Goal: Task Accomplishment & Management: Manage account settings

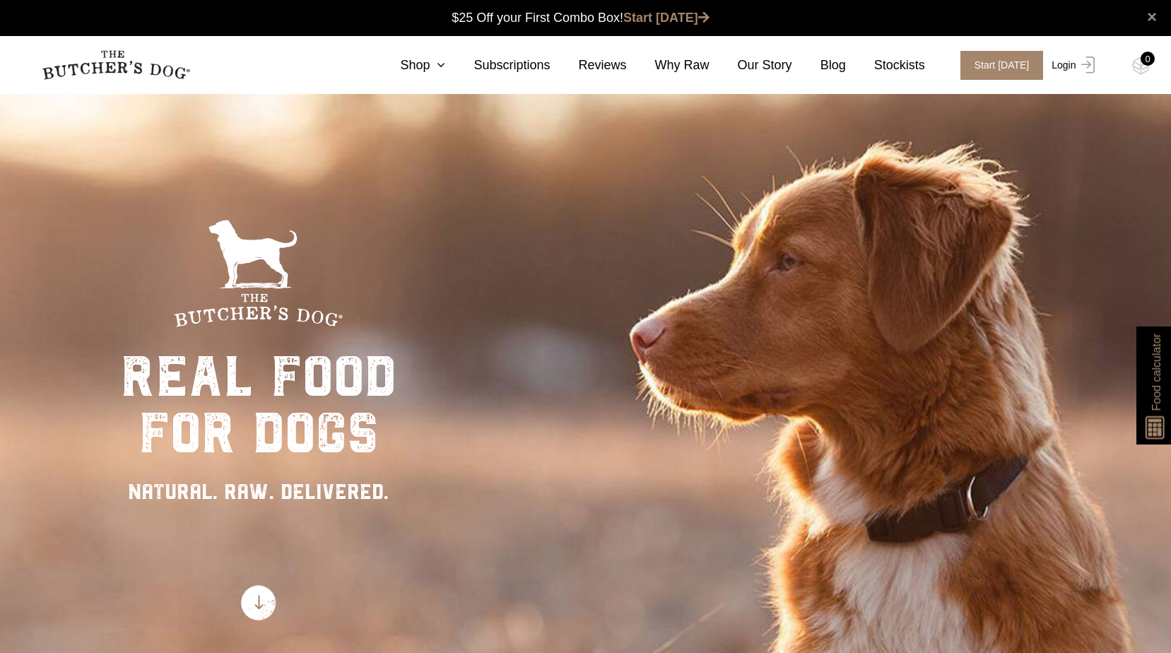
click at [1070, 63] on link "Login" at bounding box center [1071, 65] width 46 height 29
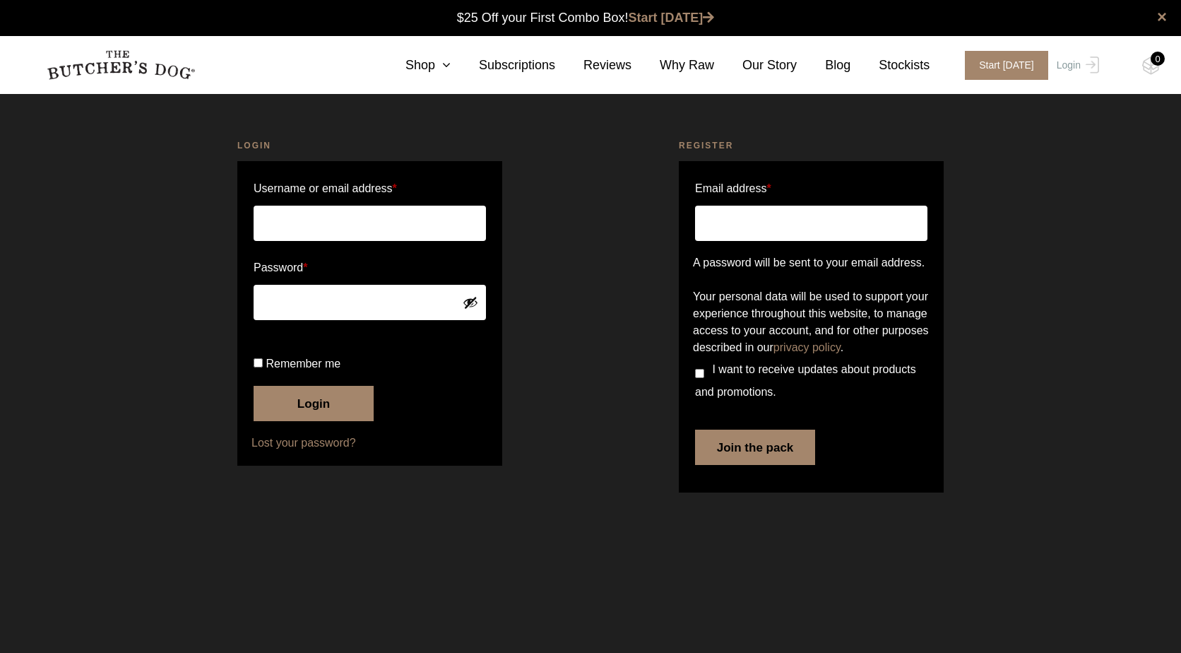
type input "diazlp@optusnet.com.au"
click at [289, 421] on button "Login" at bounding box center [314, 403] width 120 height 35
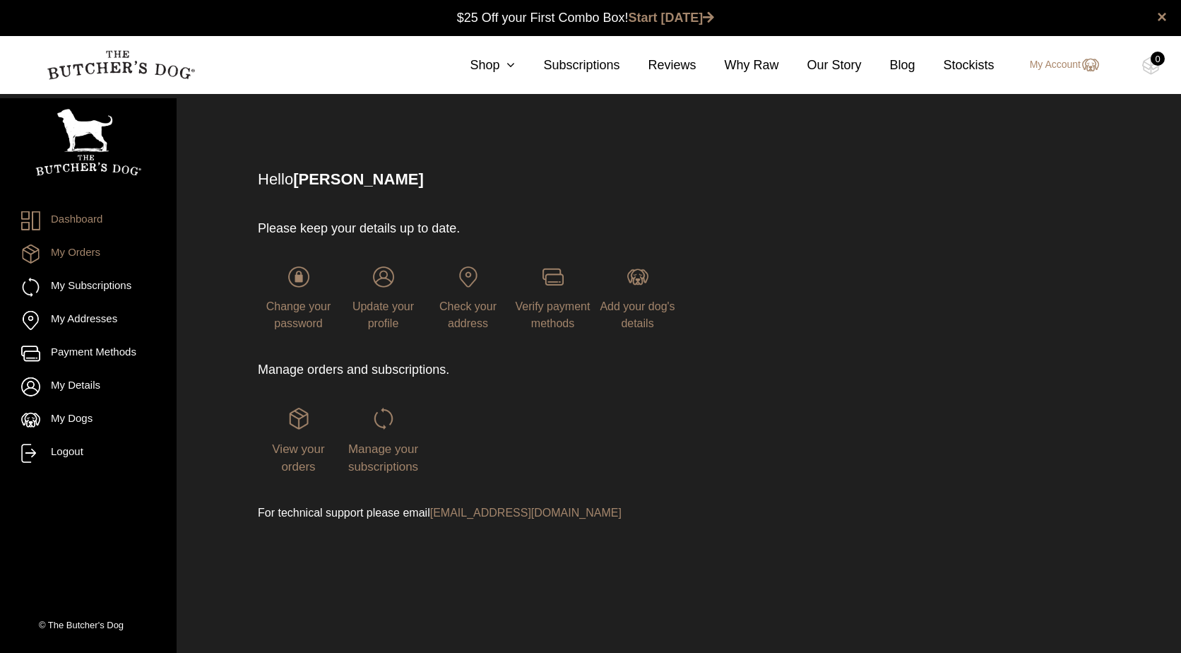
click at [76, 247] on link "My Orders" at bounding box center [88, 253] width 134 height 19
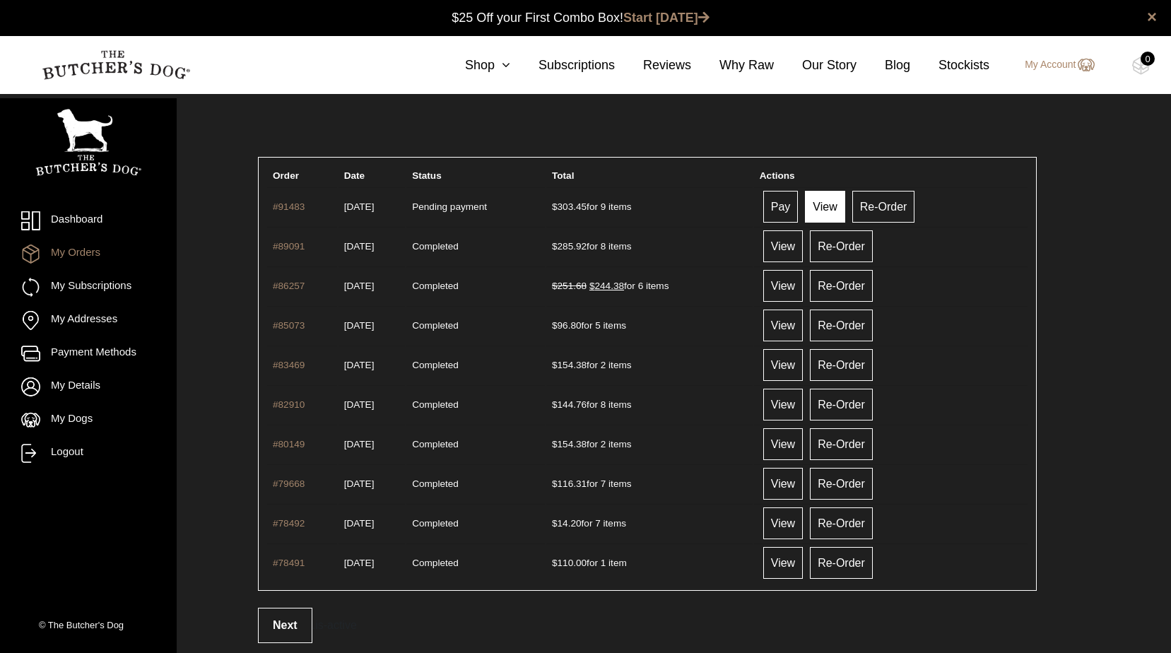
click at [836, 210] on link "View" at bounding box center [825, 207] width 40 height 32
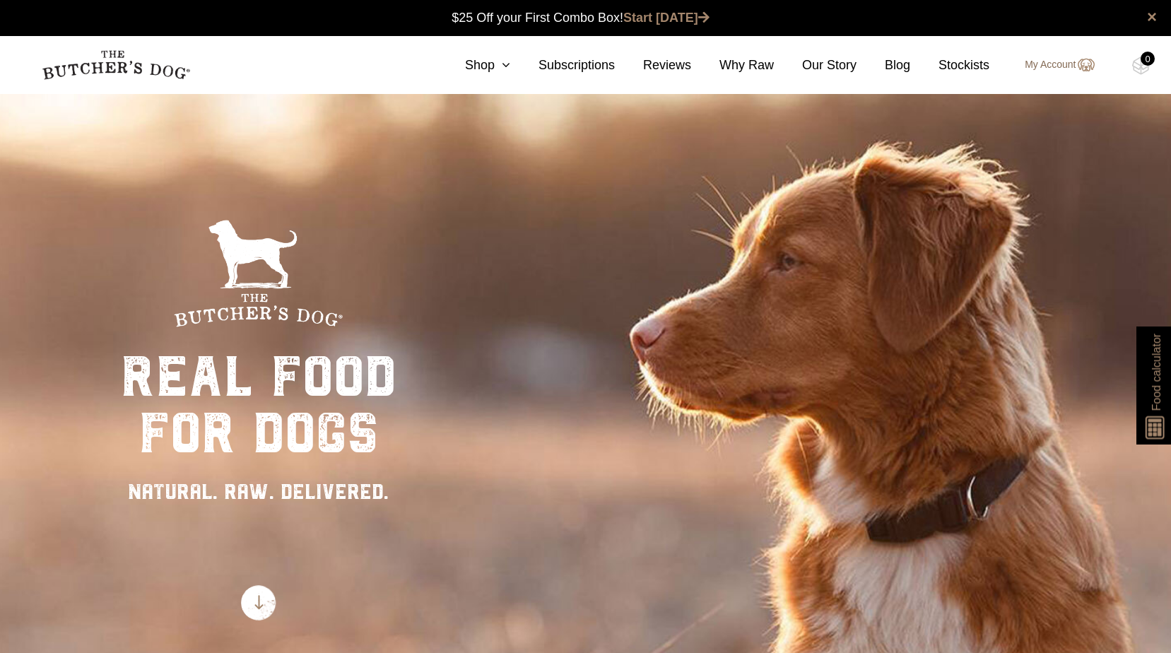
click at [1041, 68] on link "My Account" at bounding box center [1051, 65] width 83 height 17
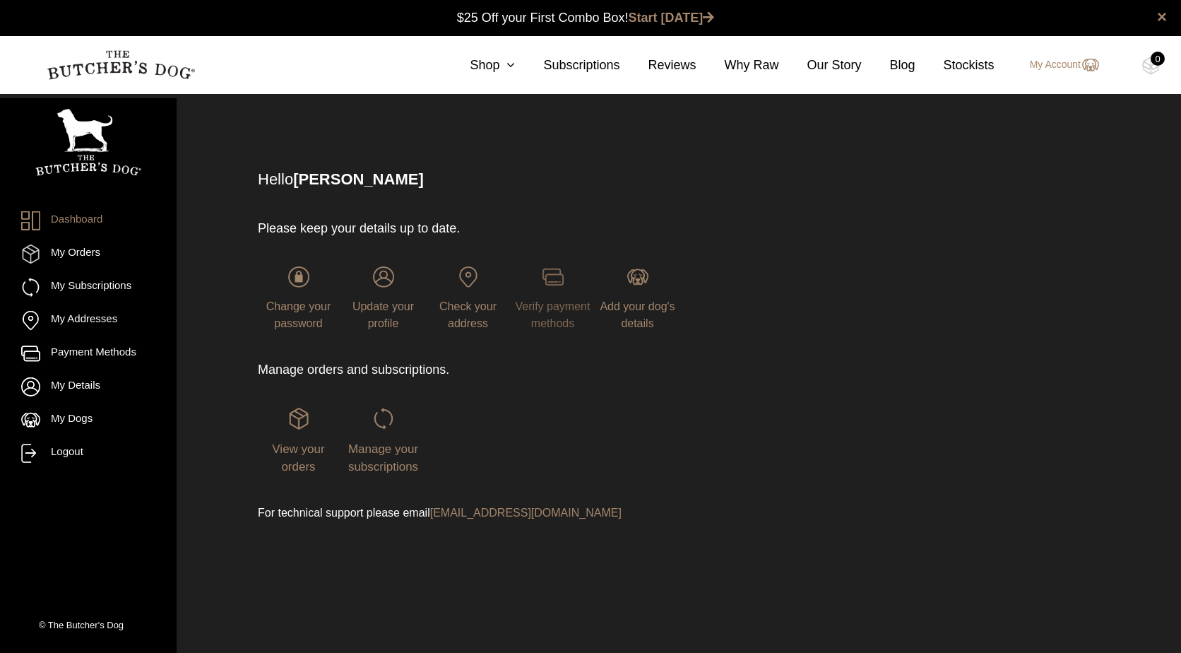
click at [551, 274] on img at bounding box center [553, 276] width 21 height 21
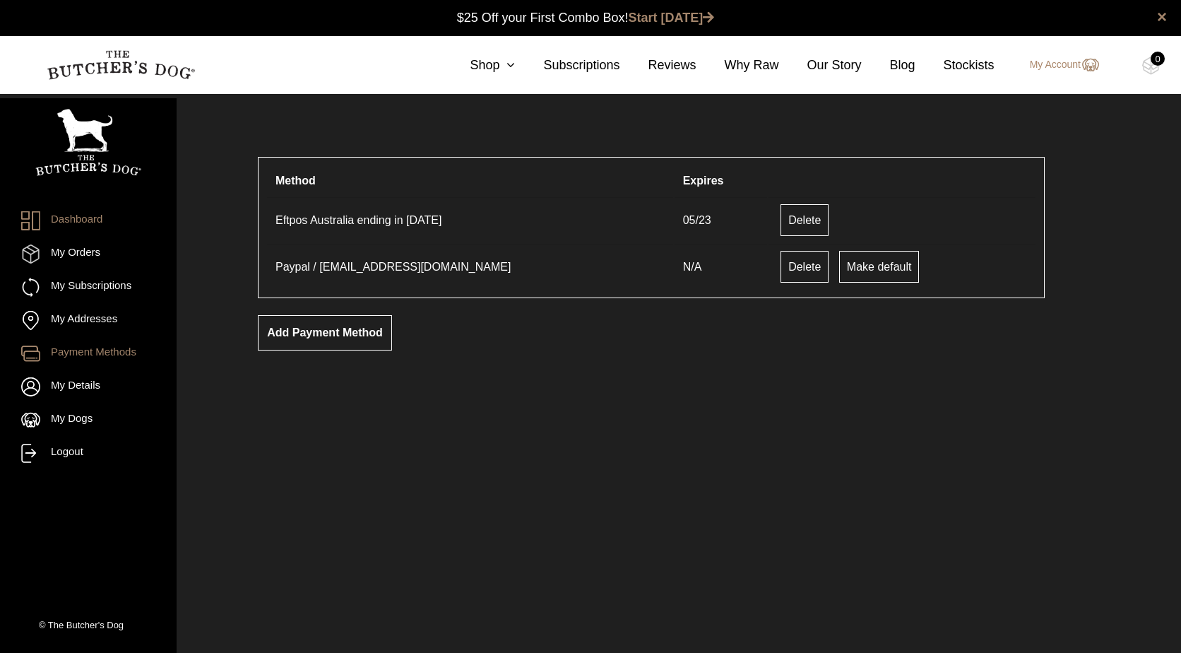
click at [83, 221] on link "Dashboard" at bounding box center [88, 220] width 134 height 19
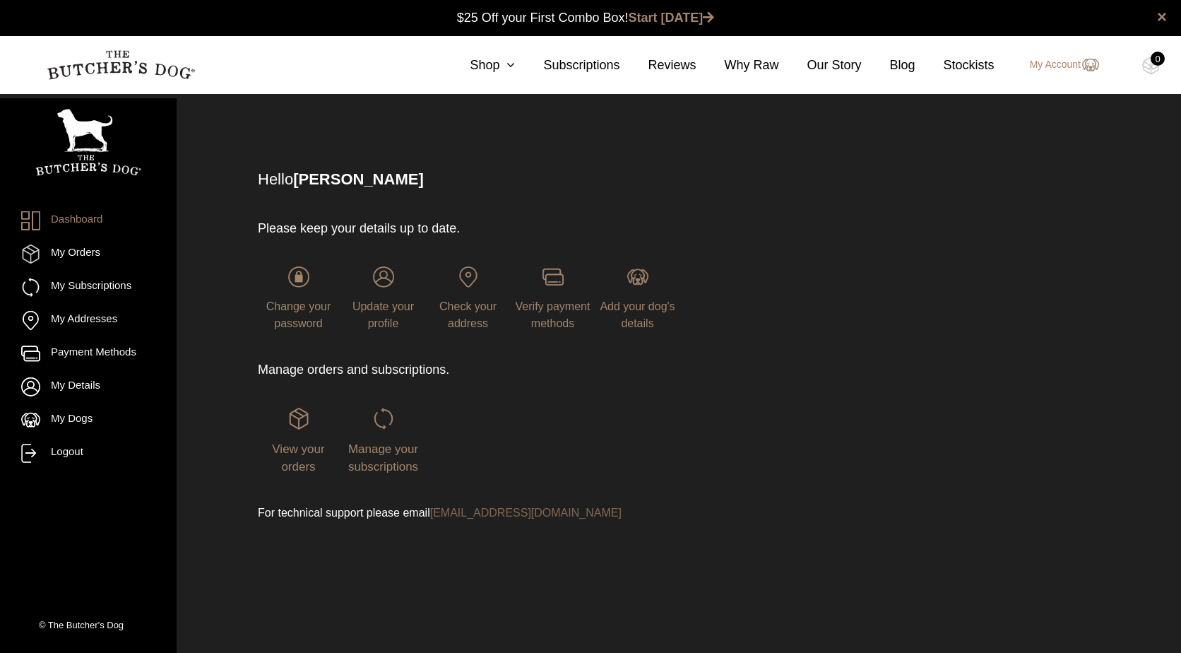
click at [484, 511] on link "[EMAIL_ADDRESS][DOMAIN_NAME]" at bounding box center [525, 513] width 191 height 12
click at [295, 430] on div "View your orders" at bounding box center [298, 442] width 81 height 68
click at [295, 415] on img at bounding box center [298, 418] width 21 height 21
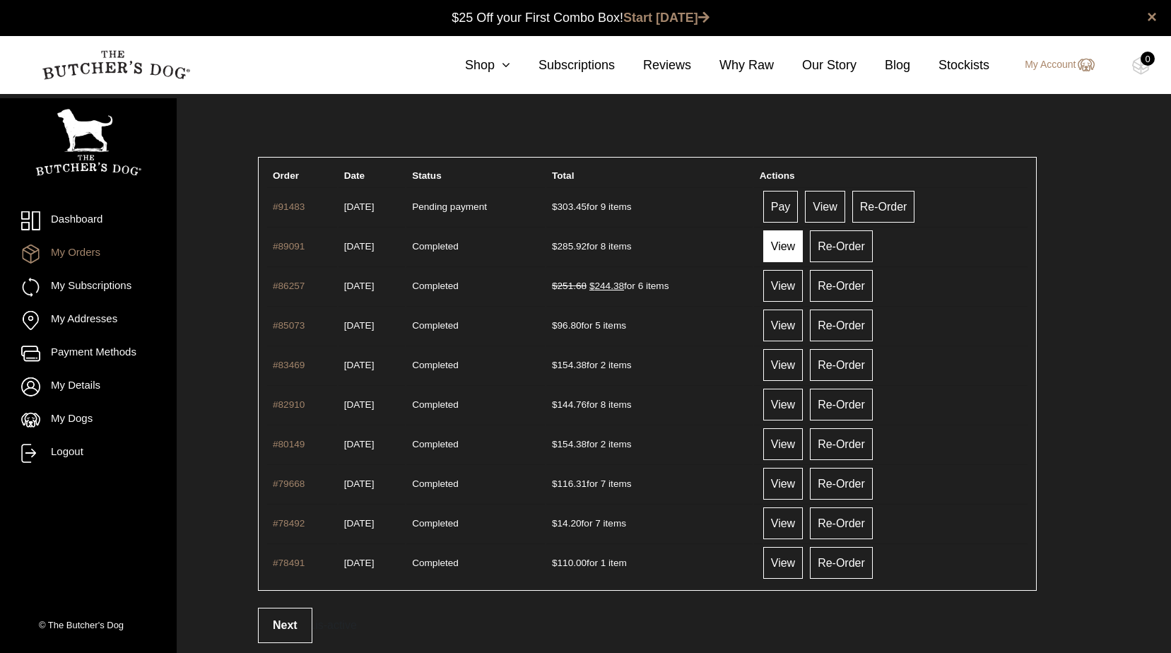
click at [791, 244] on link "View" at bounding box center [783, 246] width 40 height 32
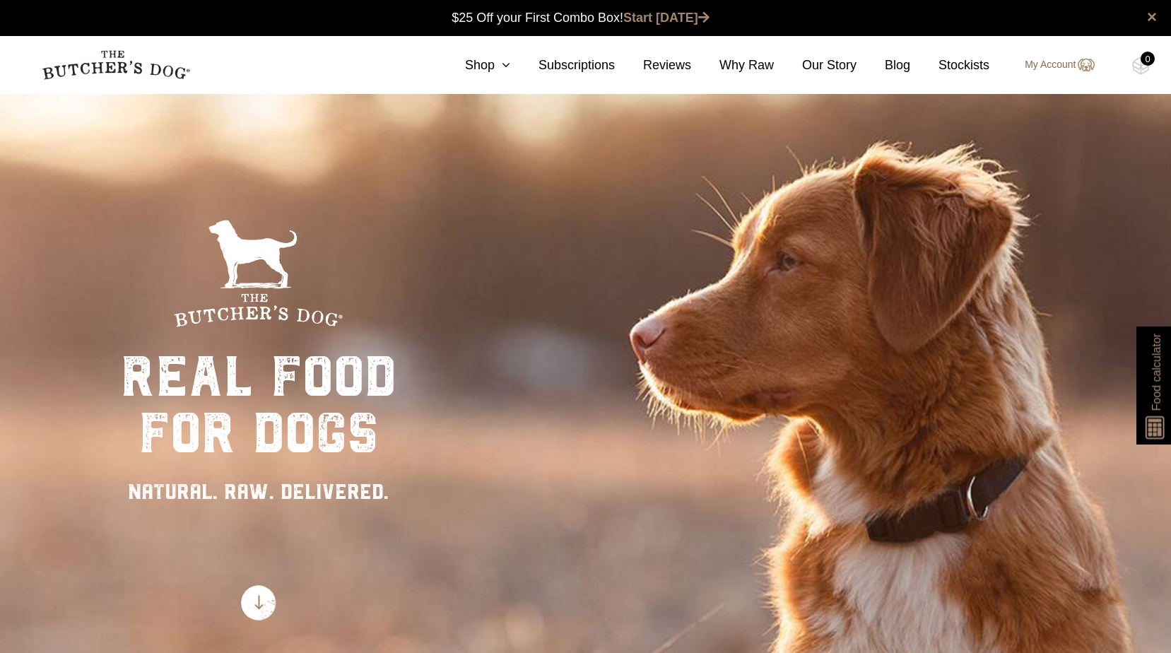
click at [1033, 66] on link "My Account" at bounding box center [1051, 65] width 83 height 17
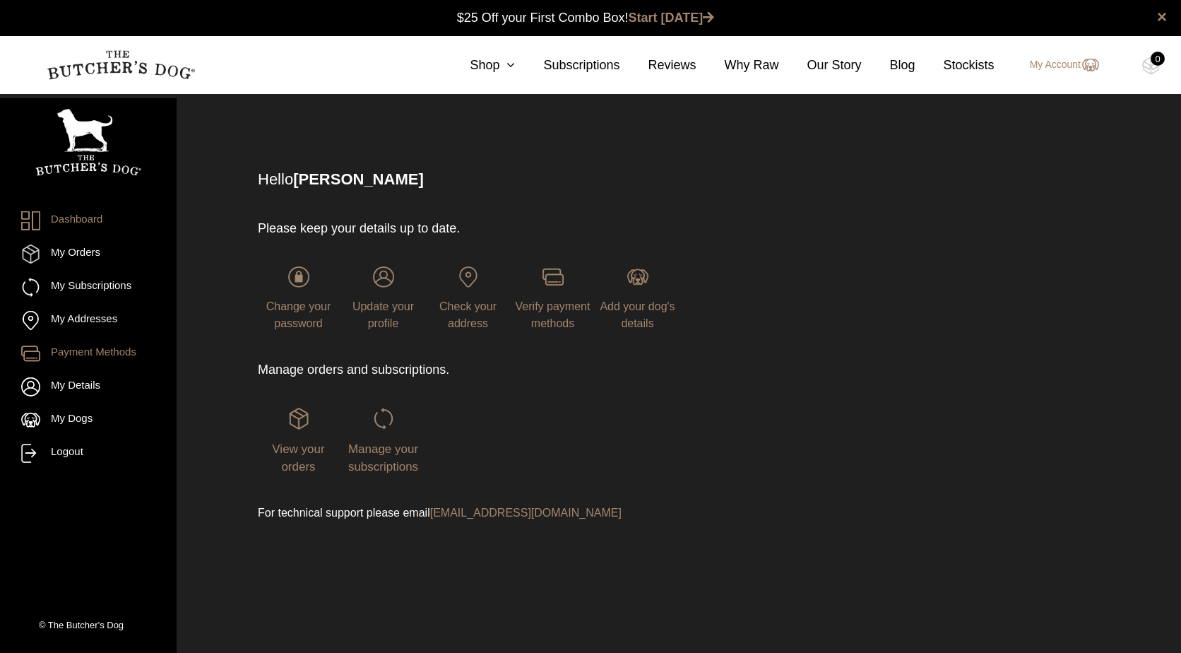
click at [130, 355] on link "Payment Methods" at bounding box center [88, 353] width 134 height 19
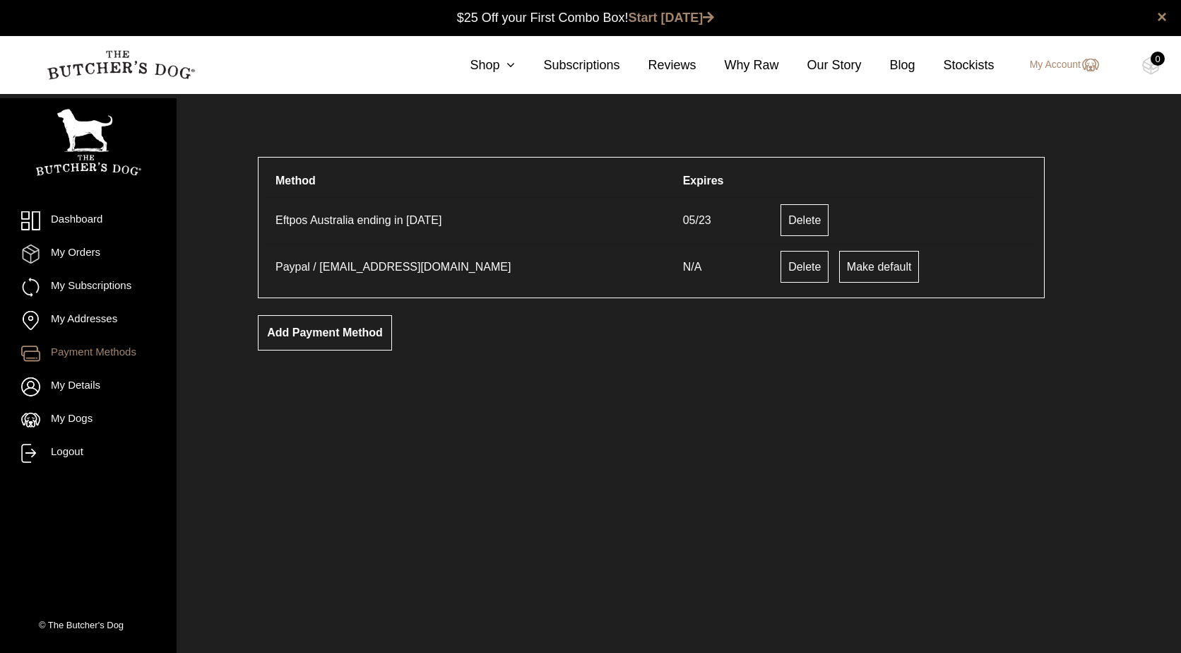
click at [318, 220] on td "Eftpos Australia ending in 1829" at bounding box center [470, 219] width 406 height 45
click at [72, 252] on link "My Orders" at bounding box center [88, 253] width 134 height 19
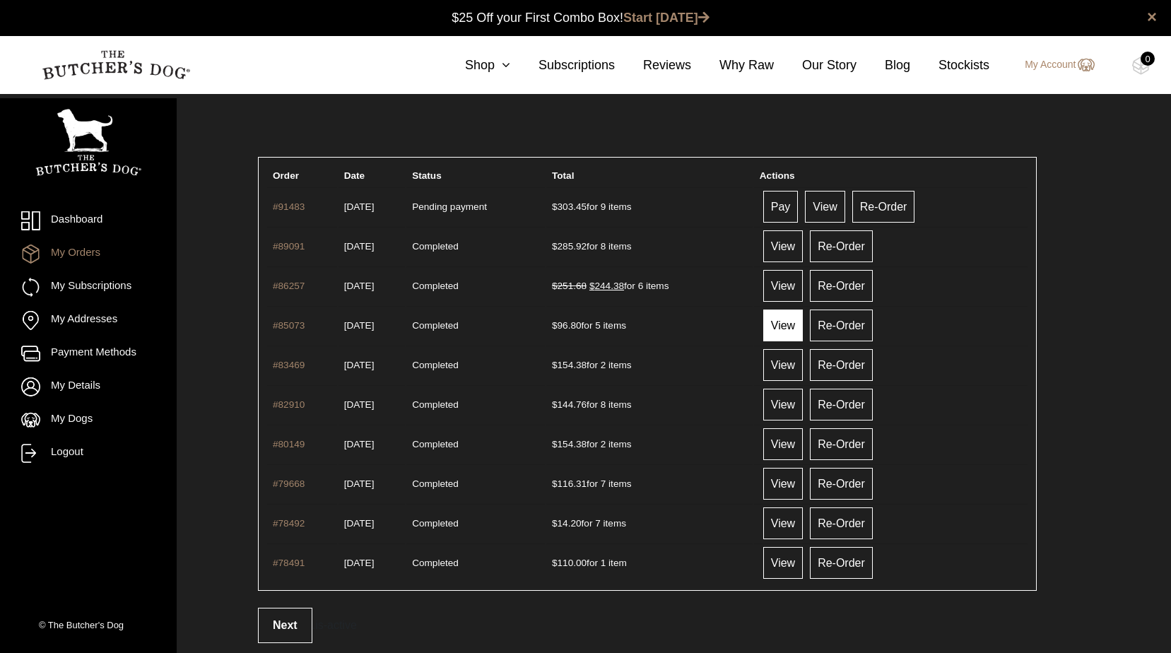
click at [799, 330] on link "View" at bounding box center [783, 325] width 40 height 32
click at [788, 559] on link "View" at bounding box center [783, 563] width 40 height 32
click at [82, 218] on link "Dashboard" at bounding box center [88, 220] width 134 height 19
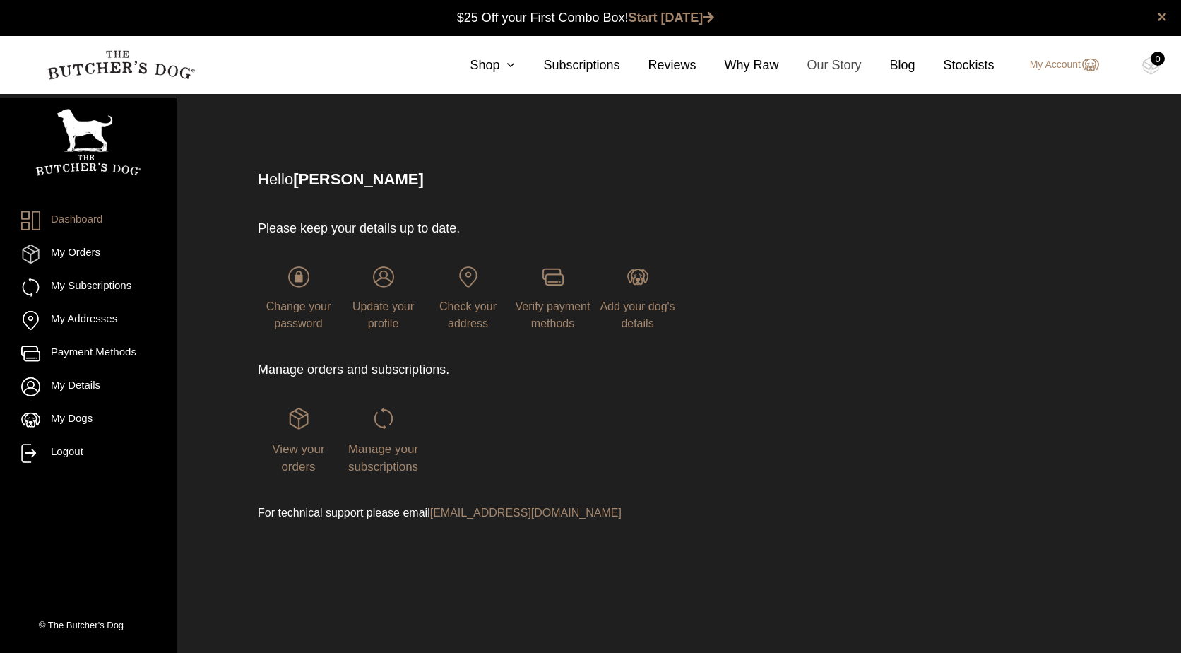
click at [833, 67] on link "Our Story" at bounding box center [820, 65] width 83 height 19
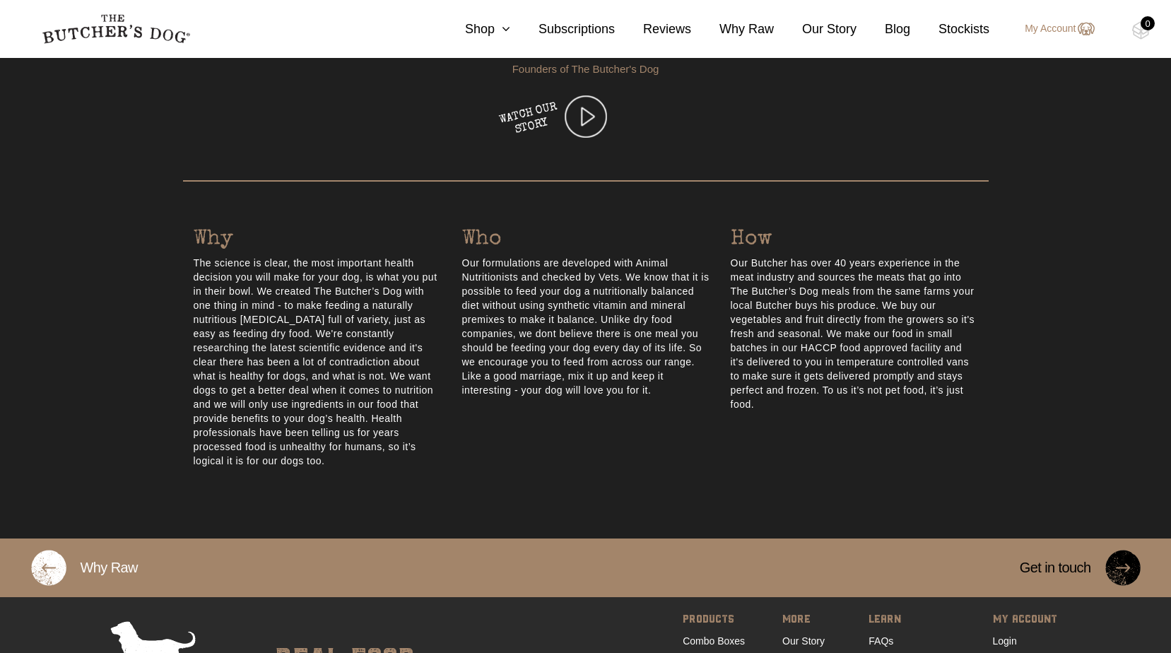
scroll to position [686, 0]
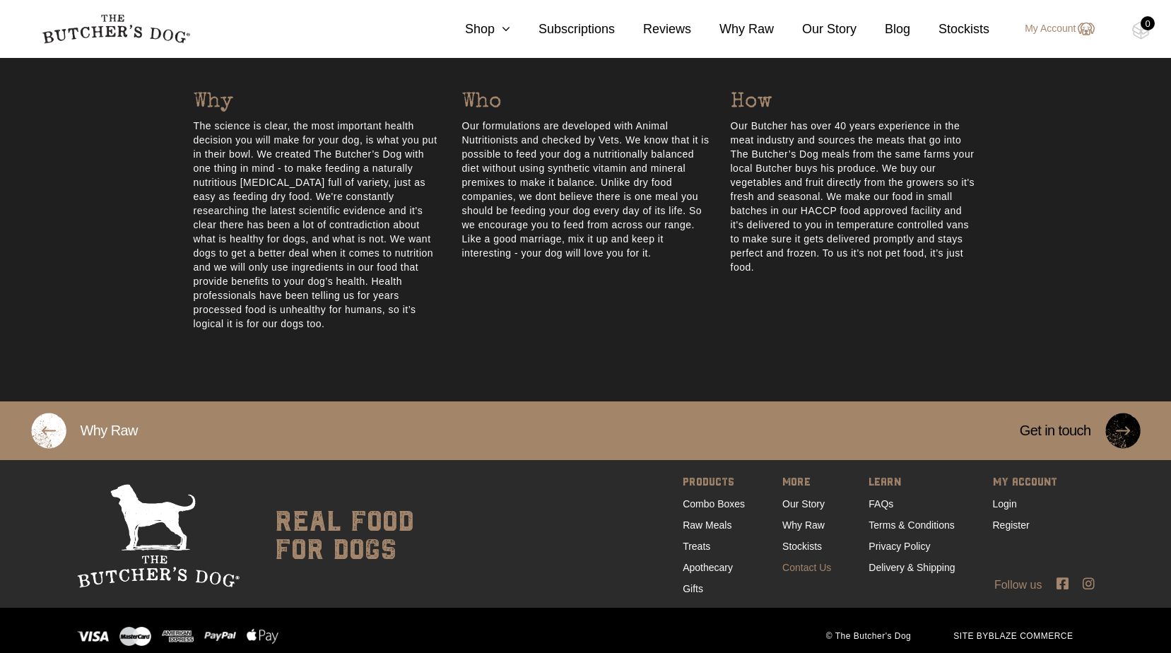
click at [801, 562] on link "Contact Us" at bounding box center [806, 567] width 49 height 11
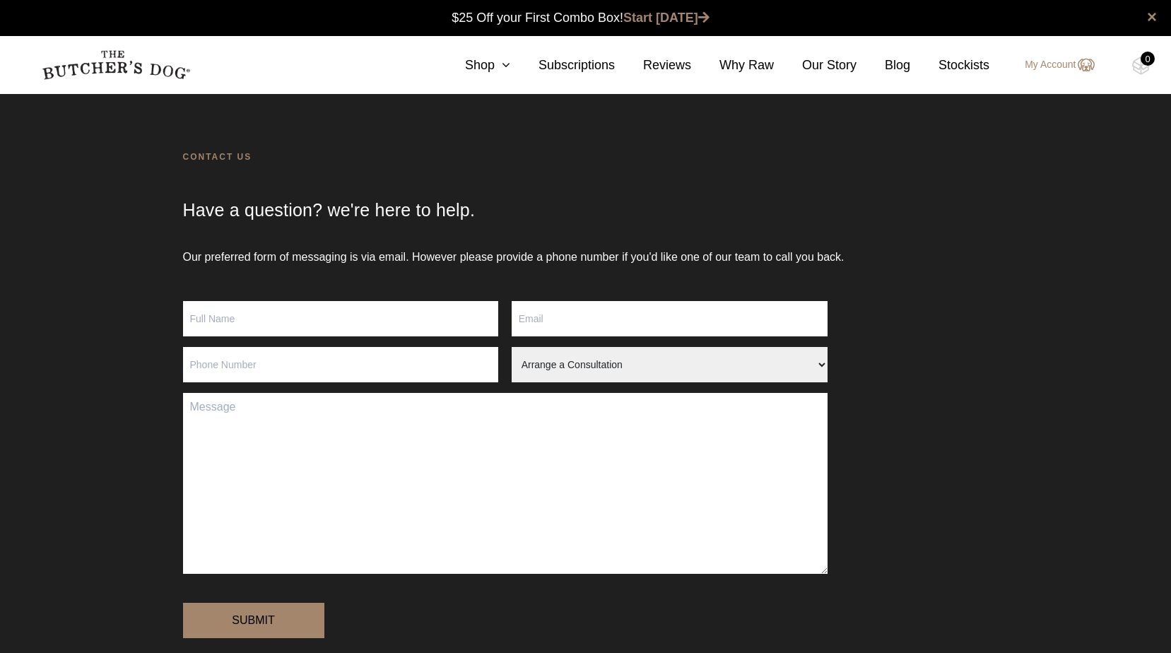
click at [817, 362] on select "Arrange a Consultation Become a Stockist Order Query Stock Enquiry" at bounding box center [669, 364] width 316 height 35
click at [1039, 66] on link "My Account" at bounding box center [1051, 65] width 83 height 17
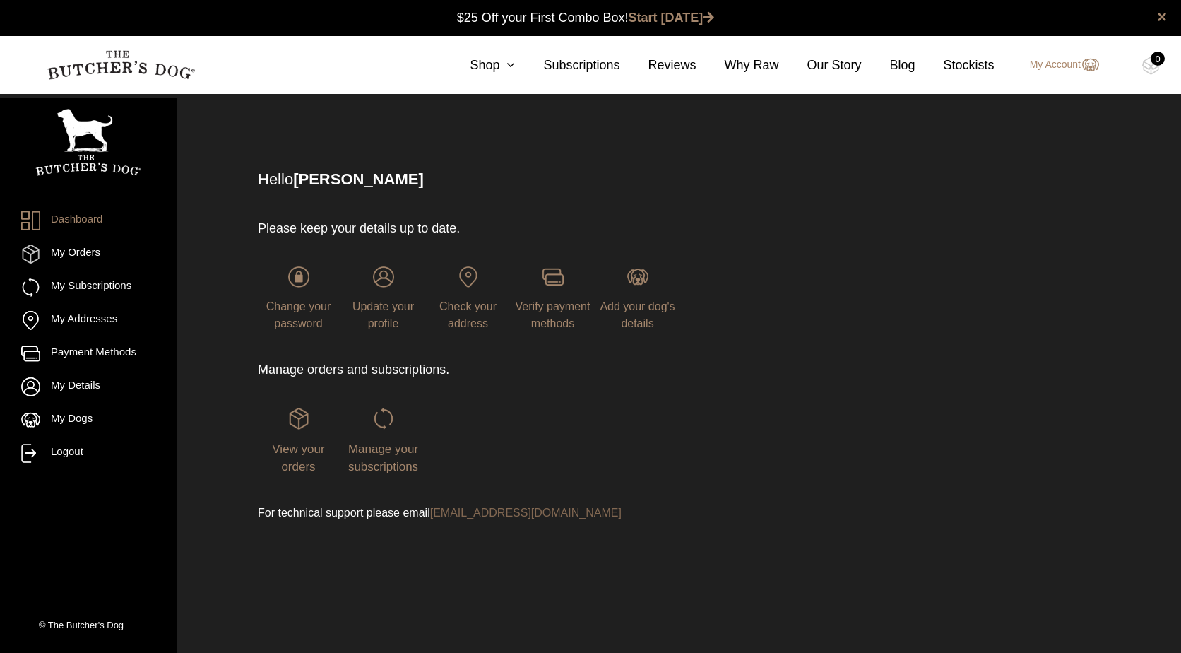
click at [479, 515] on link "support@thebutchersdog.com.au" at bounding box center [525, 513] width 191 height 12
click at [80, 251] on link "My Orders" at bounding box center [88, 253] width 134 height 19
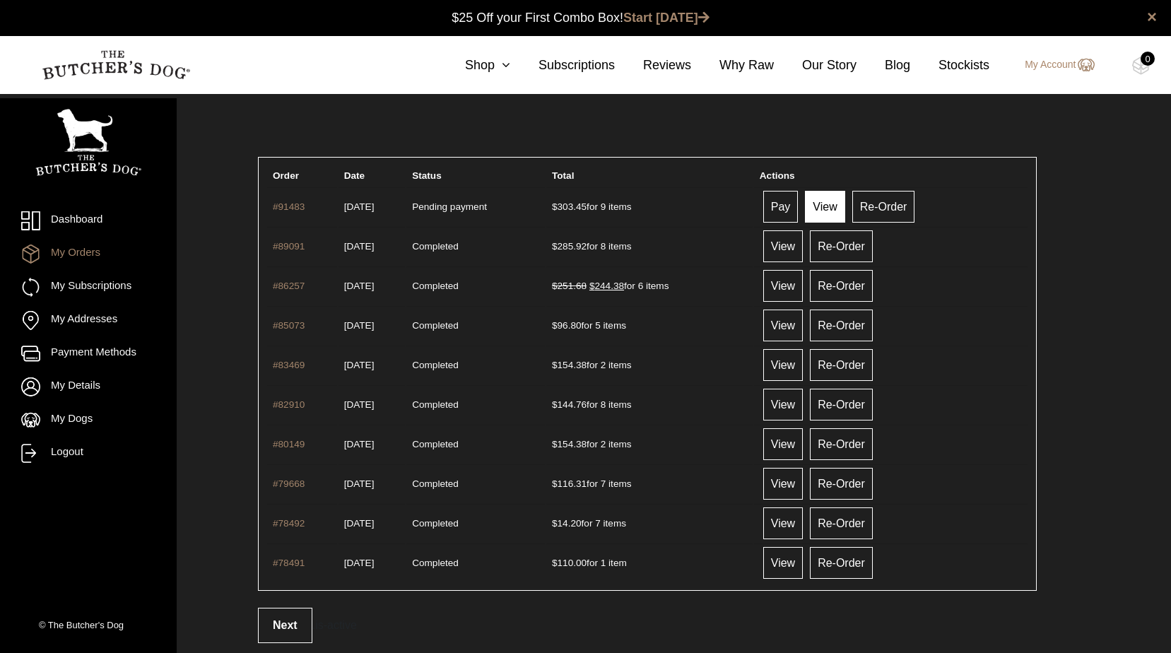
click at [836, 203] on link "View" at bounding box center [825, 207] width 40 height 32
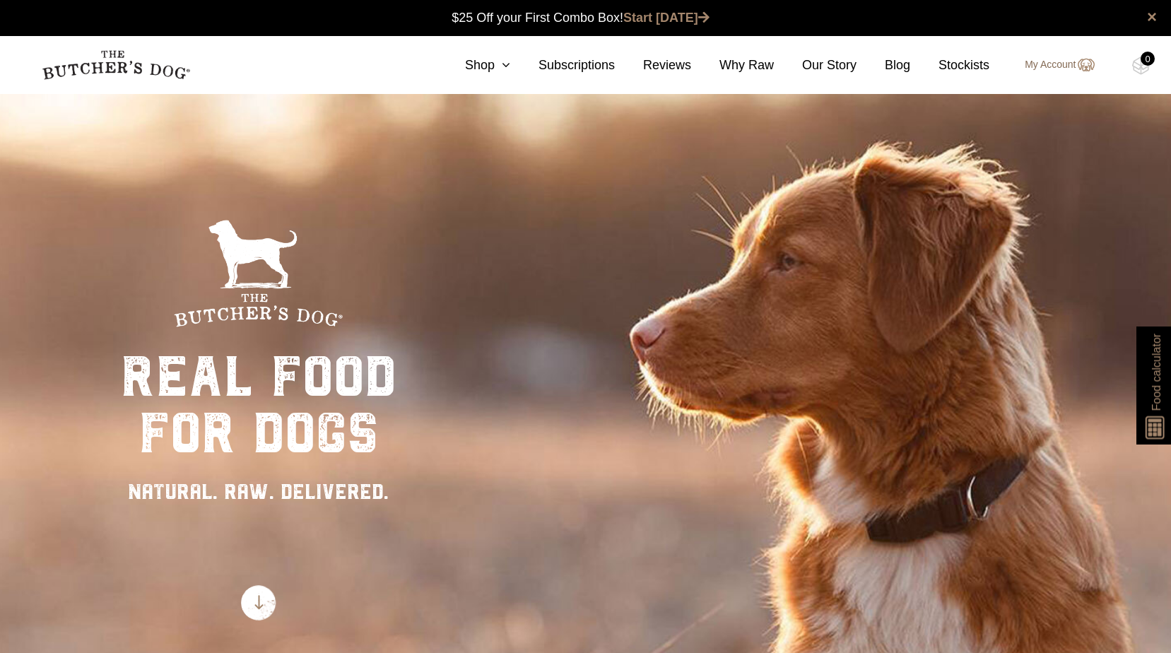
click at [1048, 62] on link "My Account" at bounding box center [1051, 65] width 83 height 17
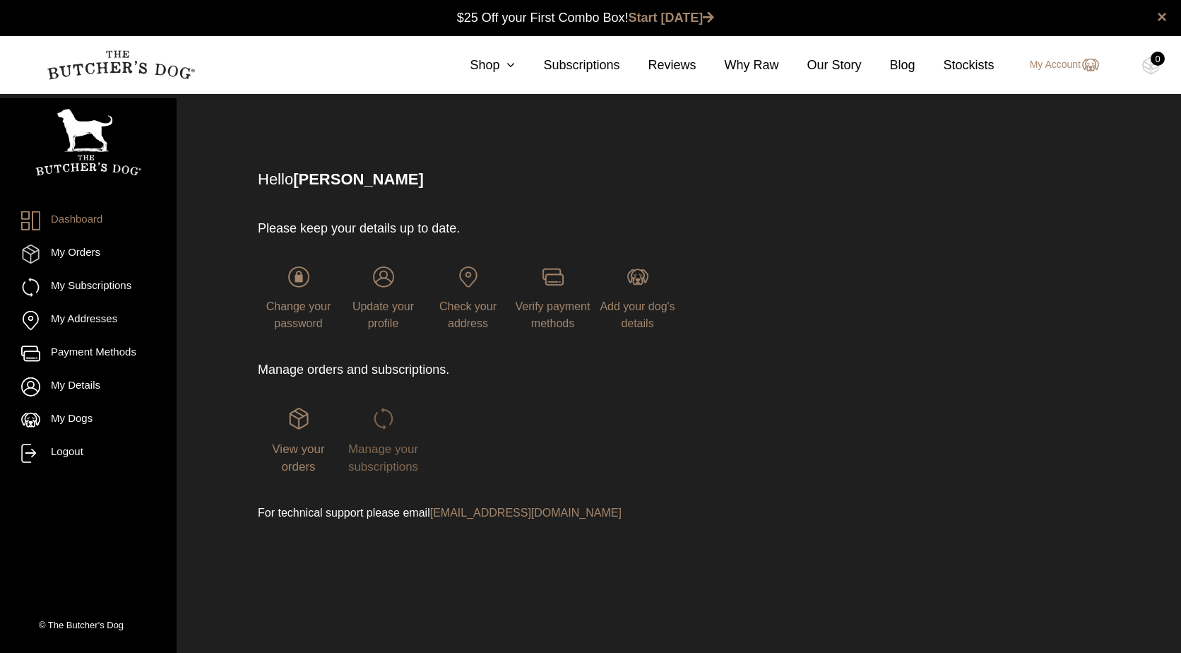
click at [377, 425] on img at bounding box center [383, 418] width 21 height 21
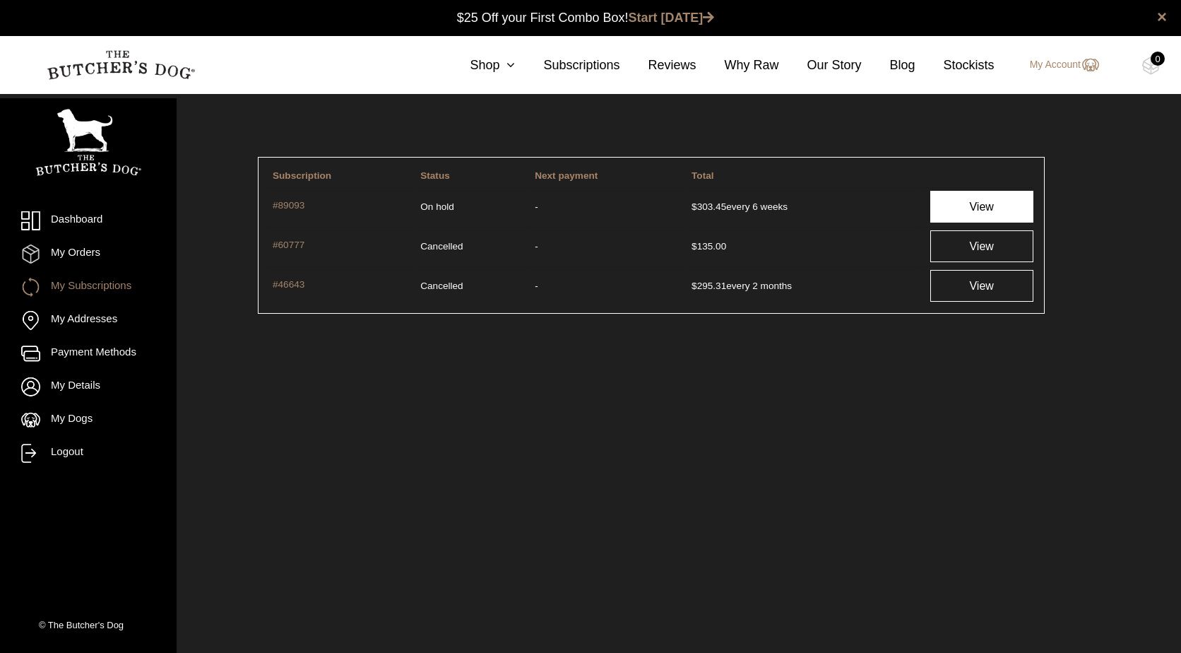
click at [954, 203] on link "View" at bounding box center [981, 207] width 103 height 32
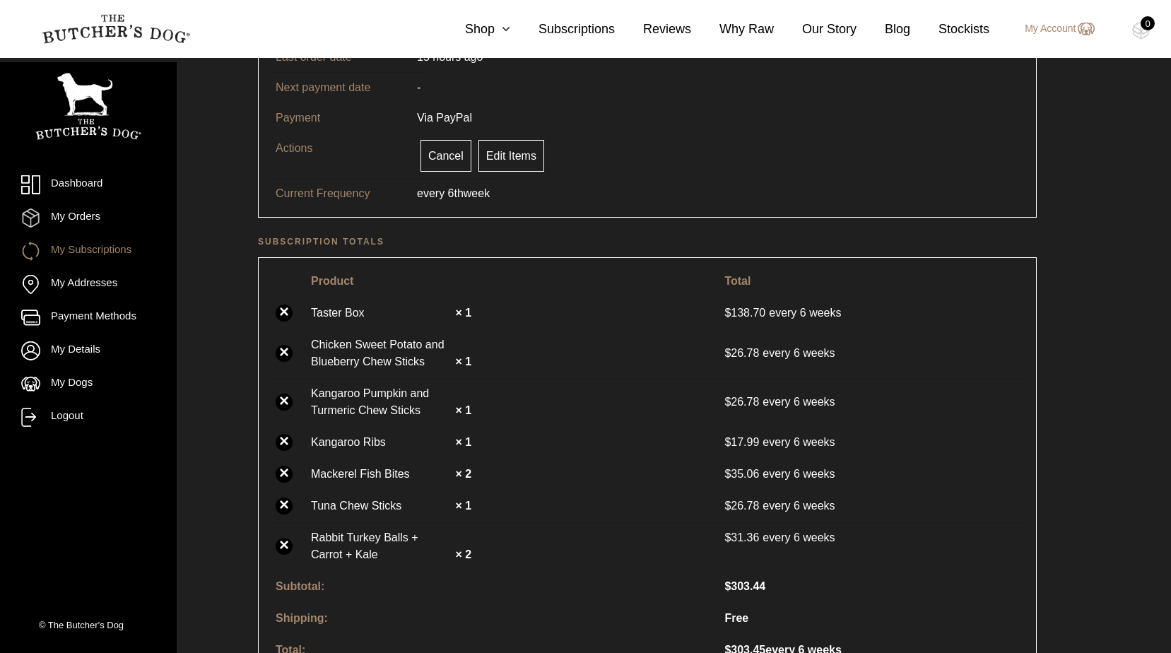
scroll to position [424, 0]
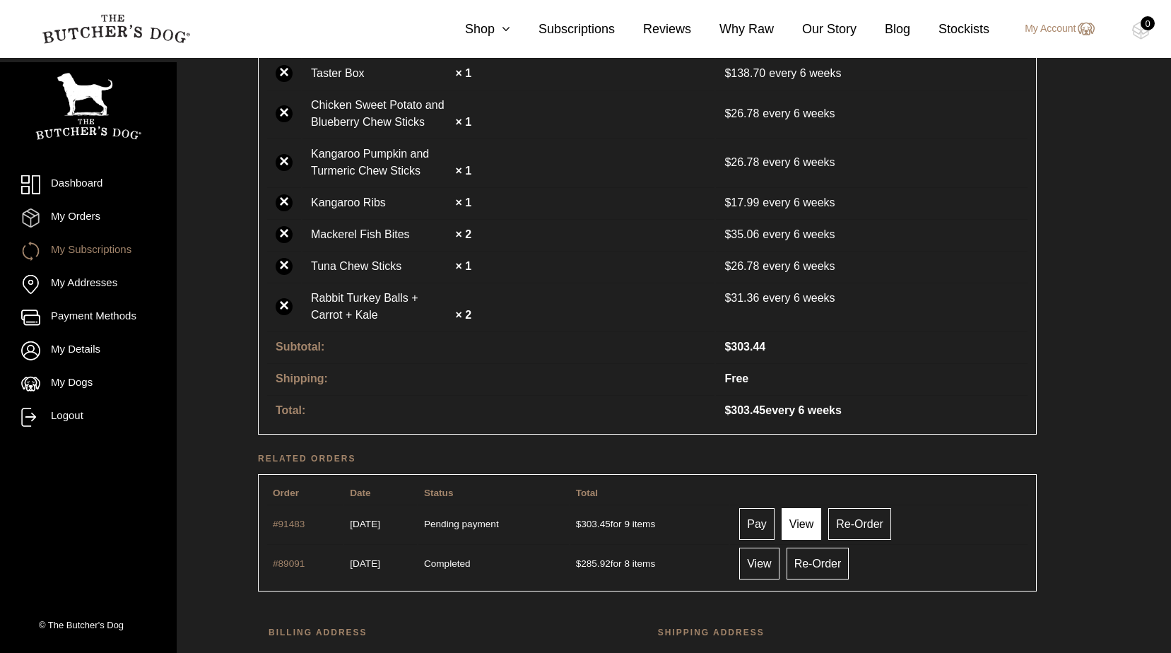
click at [821, 517] on link "View" at bounding box center [801, 524] width 40 height 32
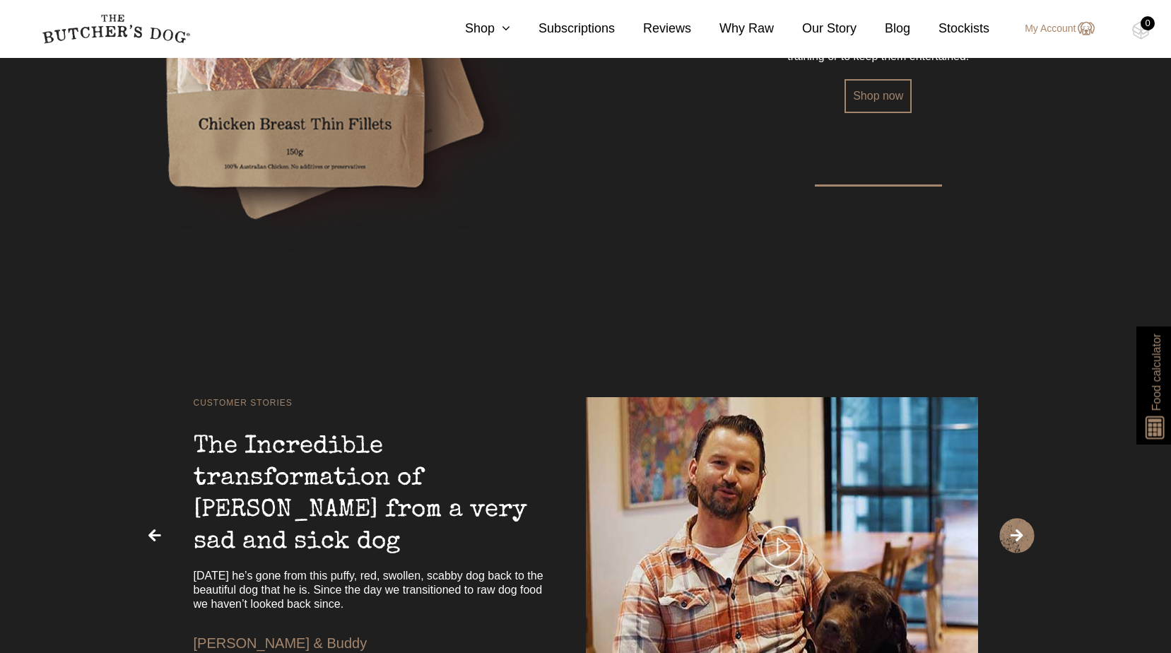
scroll to position [2647, 0]
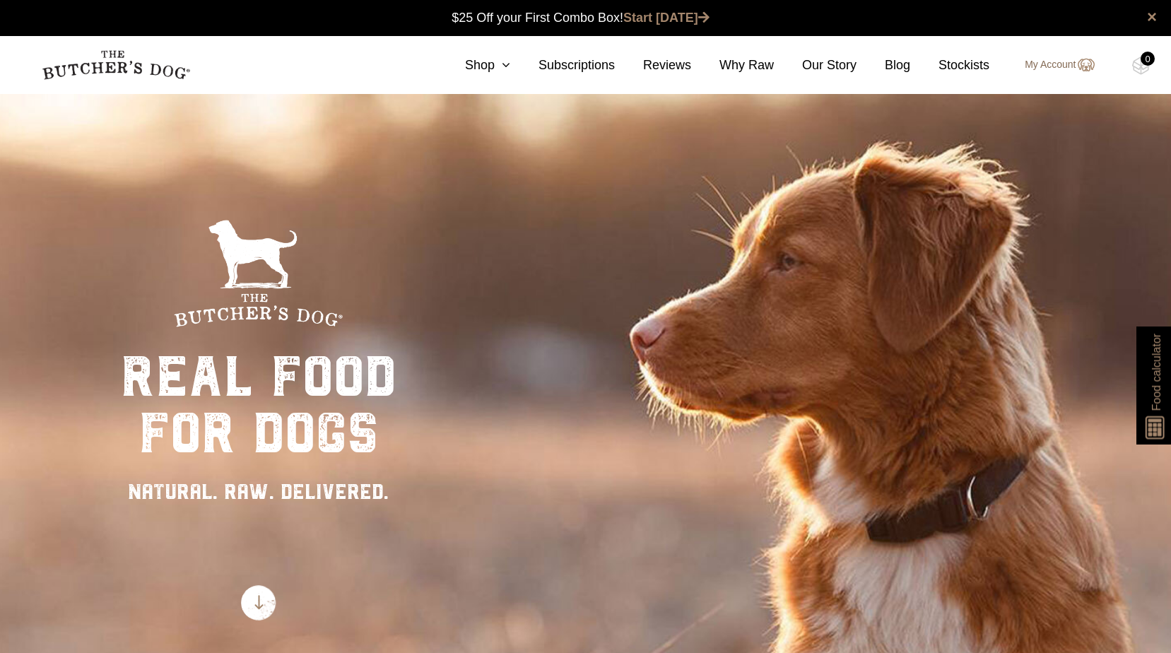
click at [1060, 61] on link "My Account" at bounding box center [1051, 65] width 83 height 17
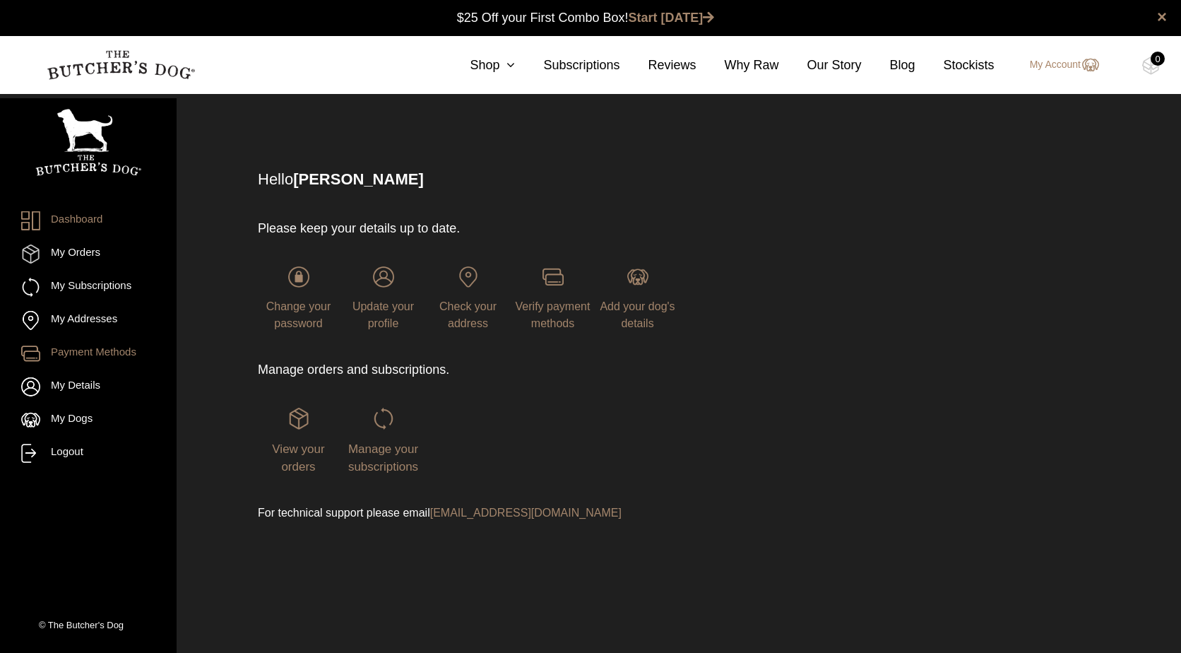
click at [79, 352] on link "Payment Methods" at bounding box center [88, 353] width 134 height 19
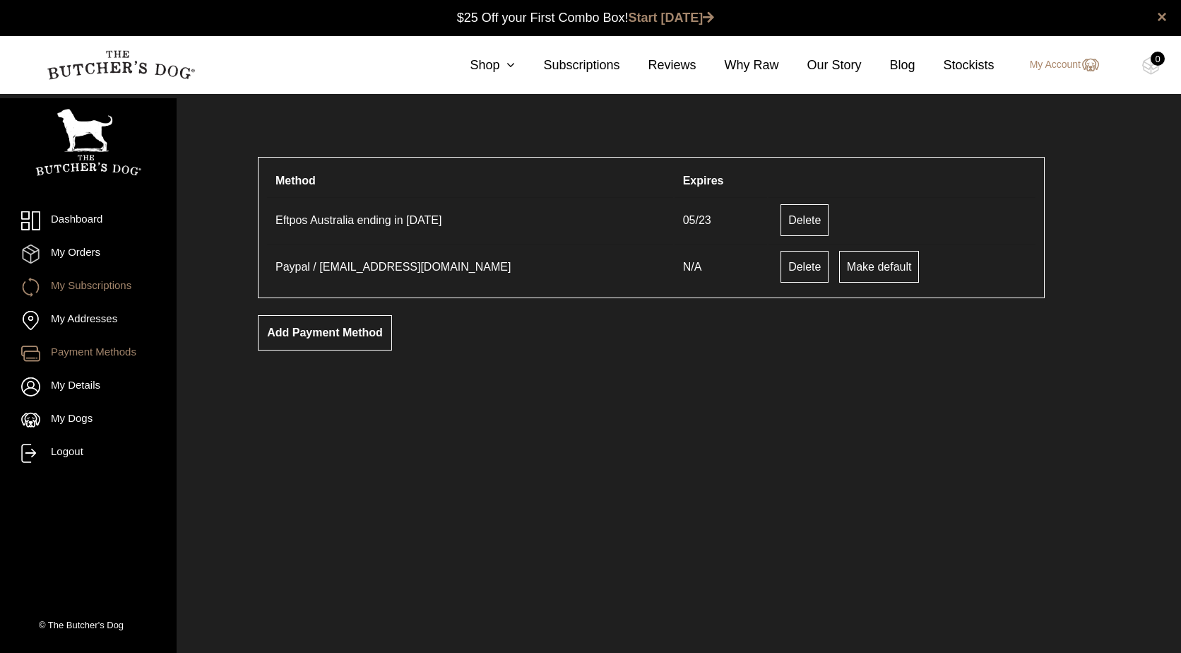
click at [74, 285] on link "My Subscriptions" at bounding box center [88, 287] width 134 height 19
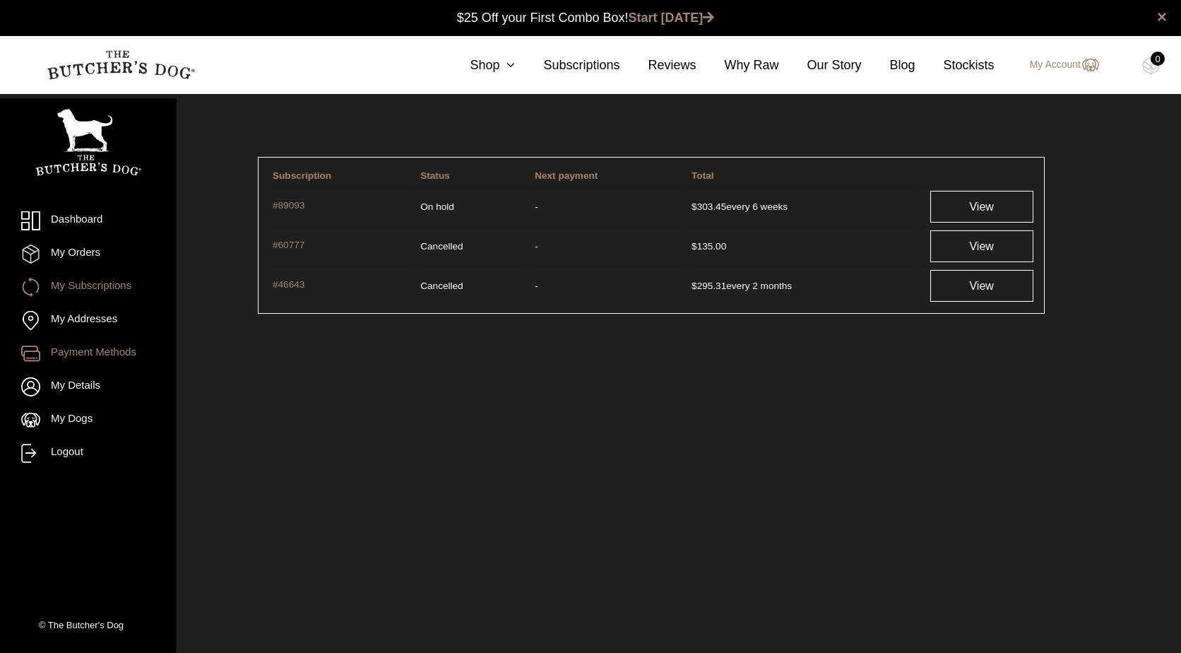
click at [81, 352] on link "Payment Methods" at bounding box center [88, 353] width 134 height 19
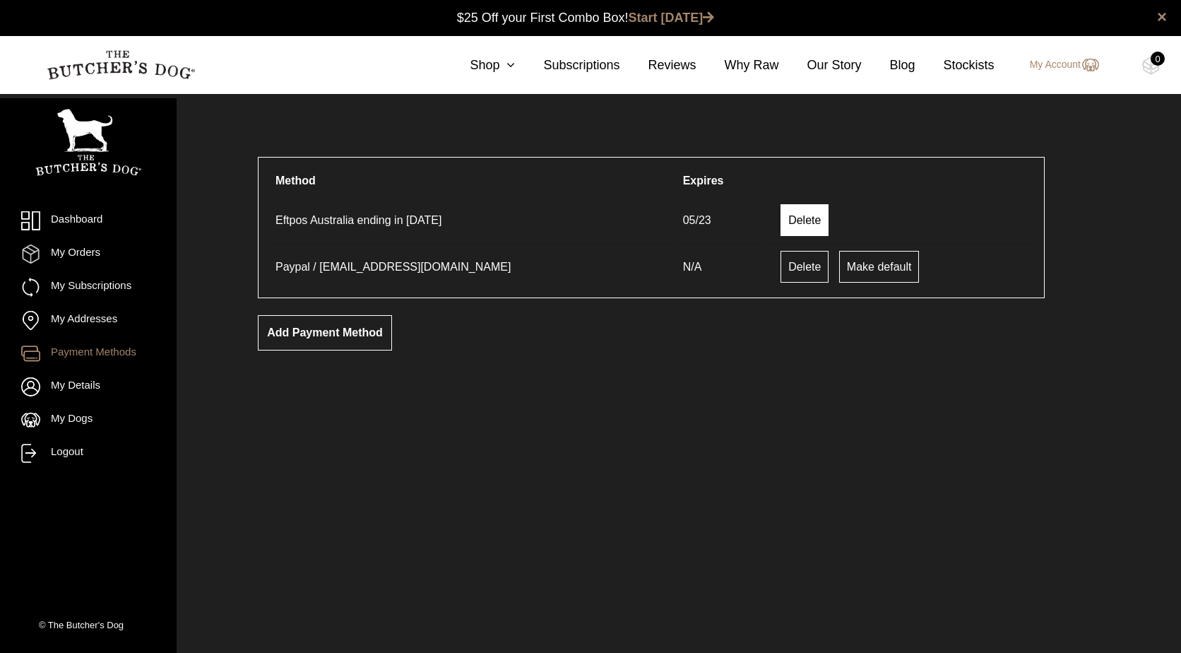
click at [781, 215] on link "Delete" at bounding box center [805, 220] width 48 height 32
